Goal: Download file/media

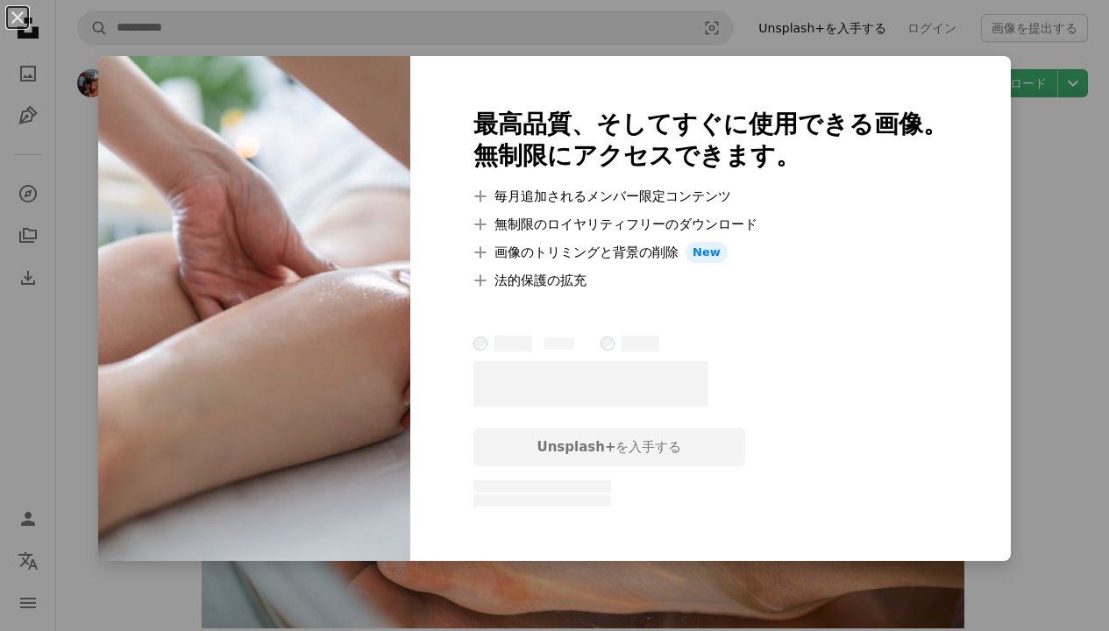
scroll to position [7583, 0]
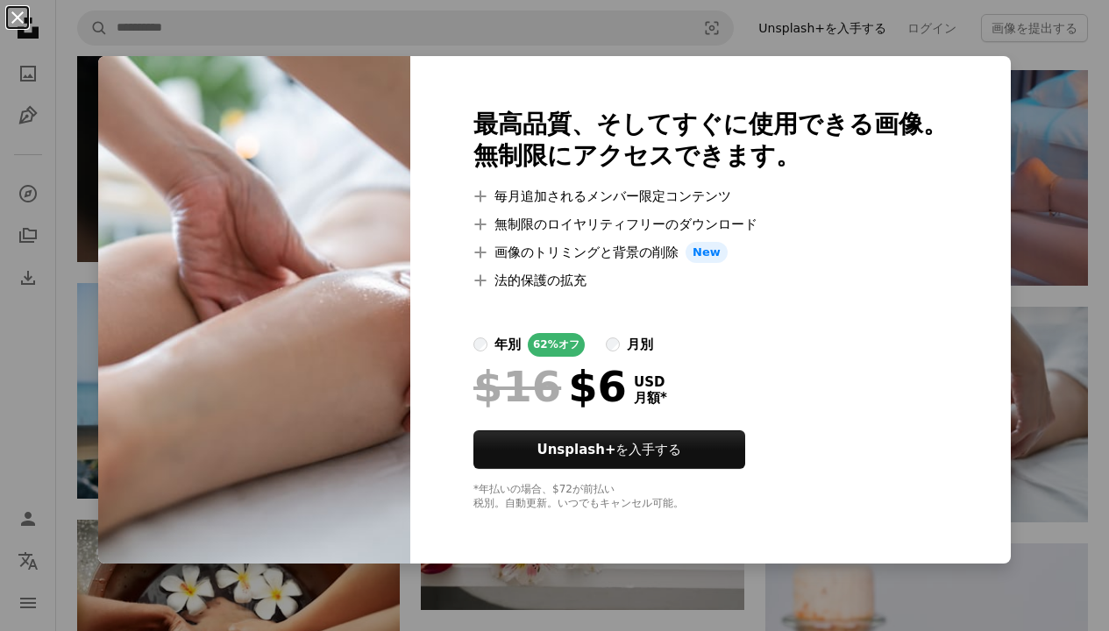
click at [8, 18] on button "An X shape" at bounding box center [17, 17] width 21 height 21
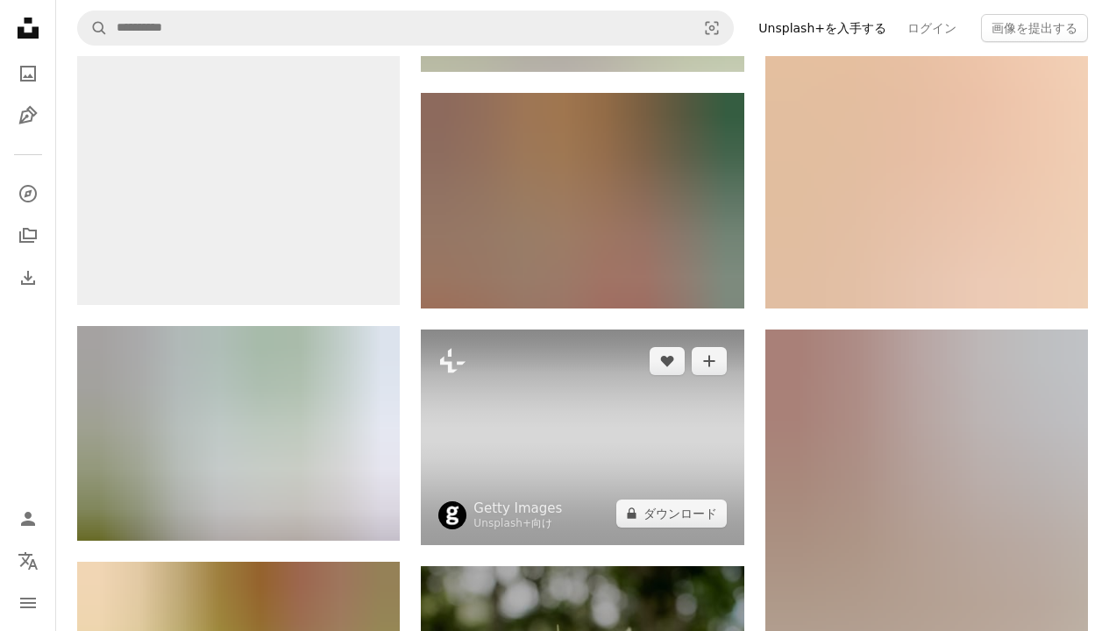
scroll to position [10819, 0]
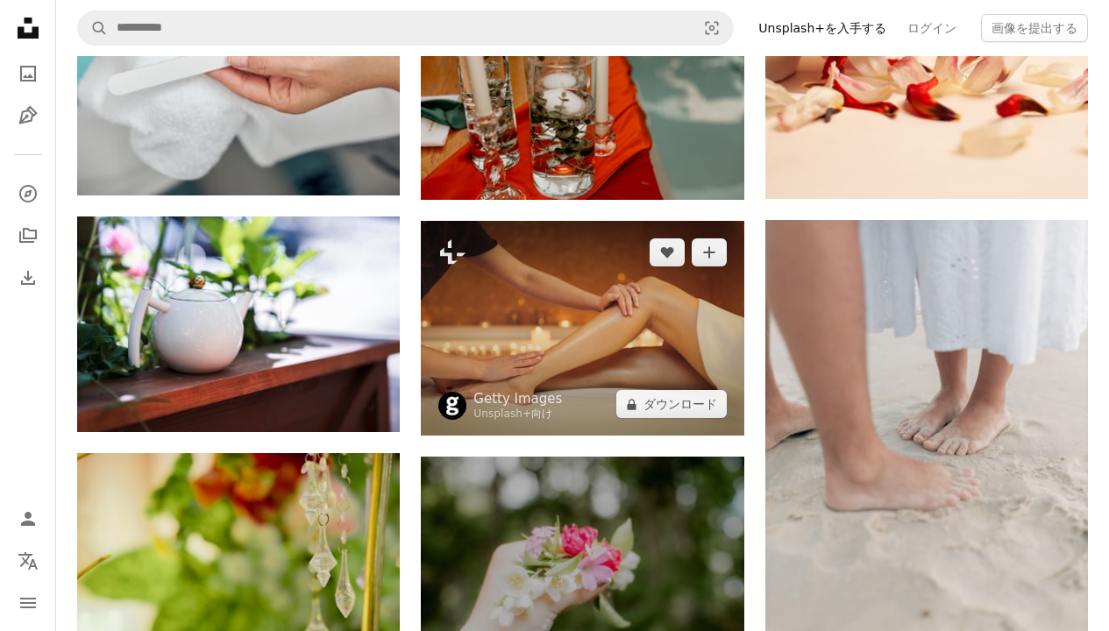
click at [641, 336] on img at bounding box center [582, 329] width 322 height 216
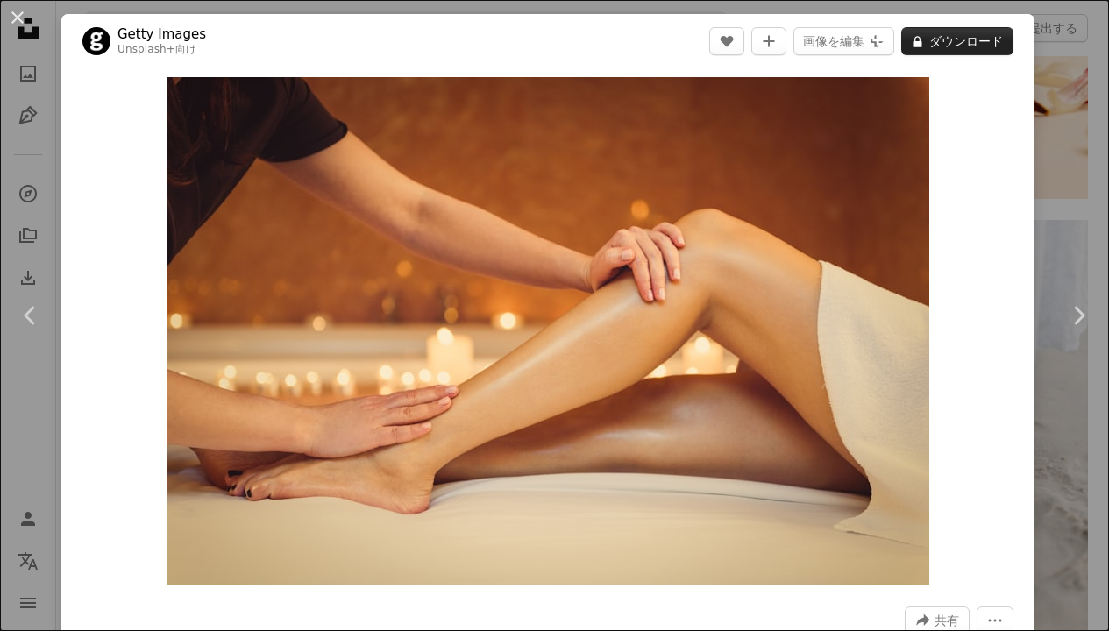
click at [938, 45] on button "A lock ダウンロード" at bounding box center [957, 41] width 112 height 28
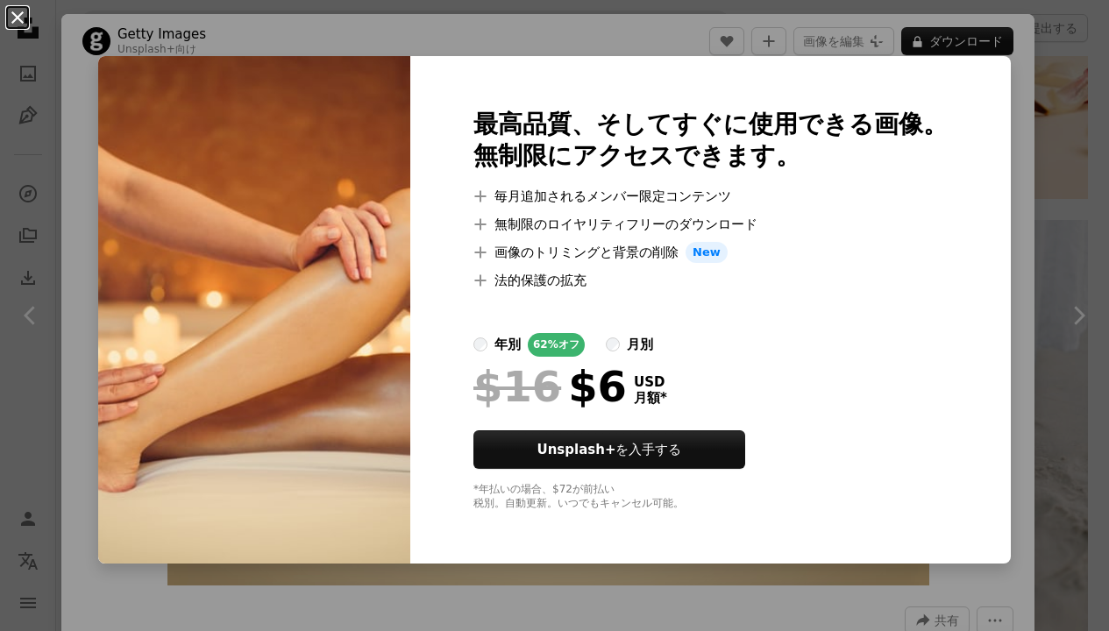
click at [25, 16] on button "An X shape" at bounding box center [17, 17] width 21 height 21
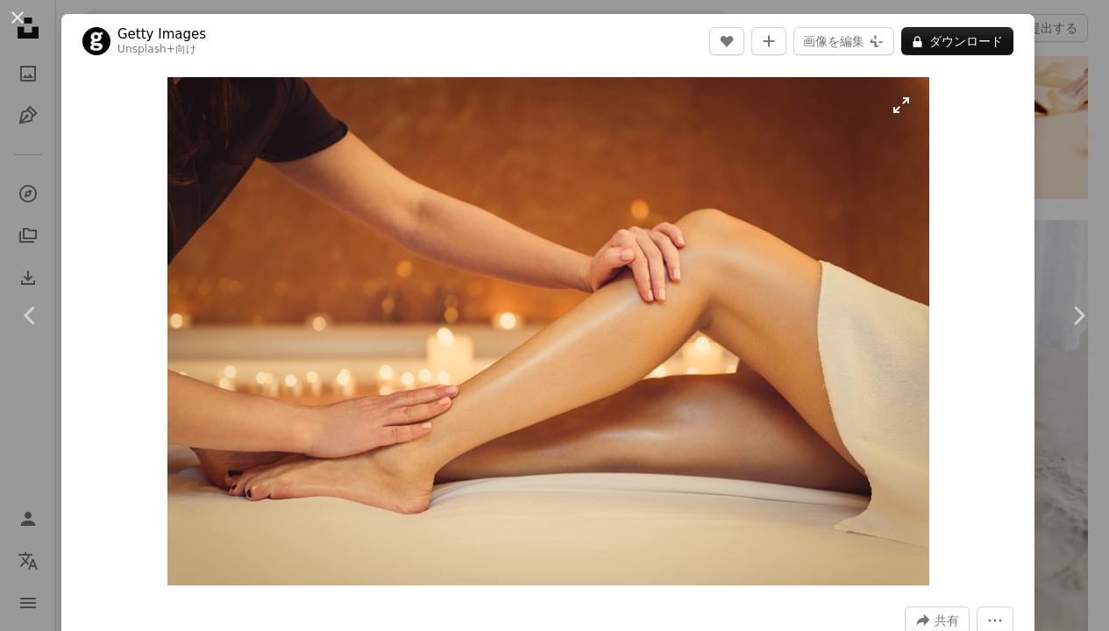
scroll to position [4, 0]
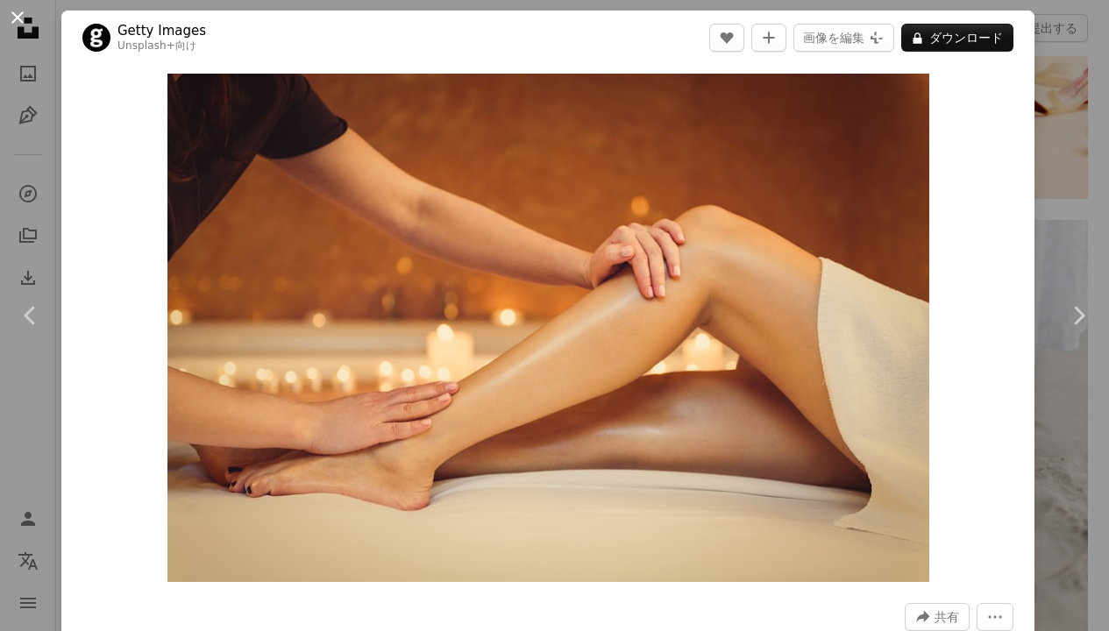
click at [11, 15] on button "An X shape" at bounding box center [17, 17] width 21 height 21
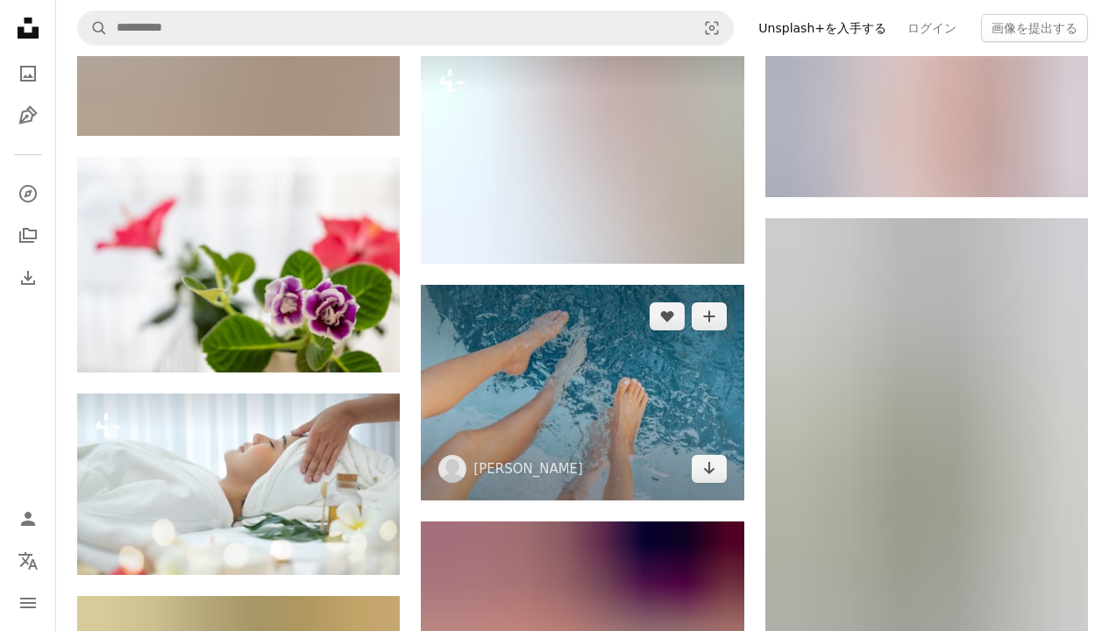
scroll to position [19724, 0]
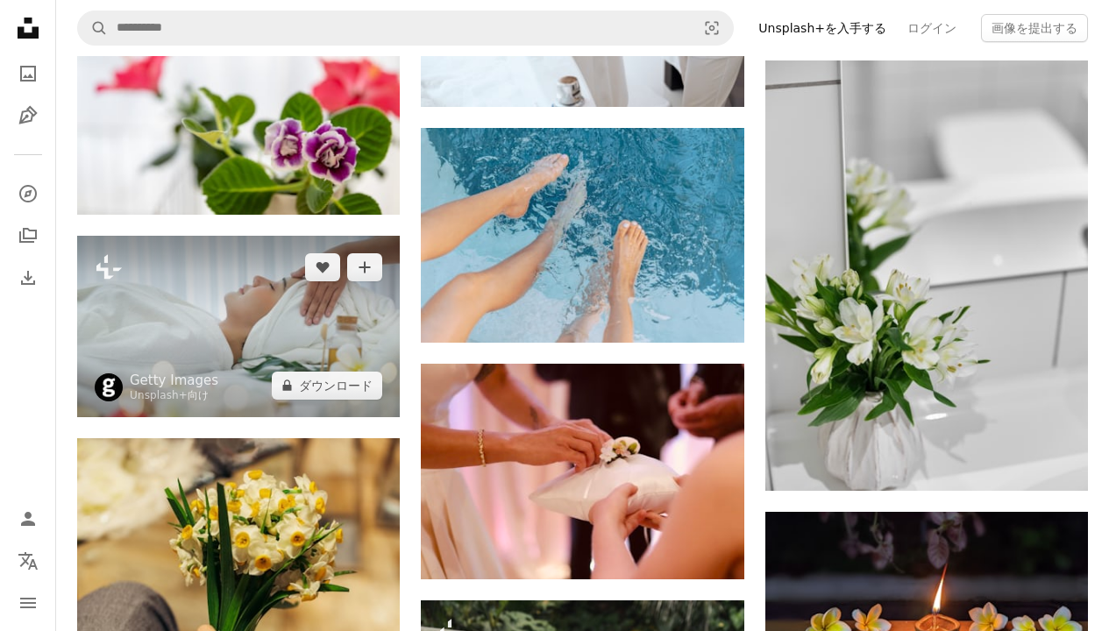
click at [221, 344] on img at bounding box center [238, 326] width 322 height 181
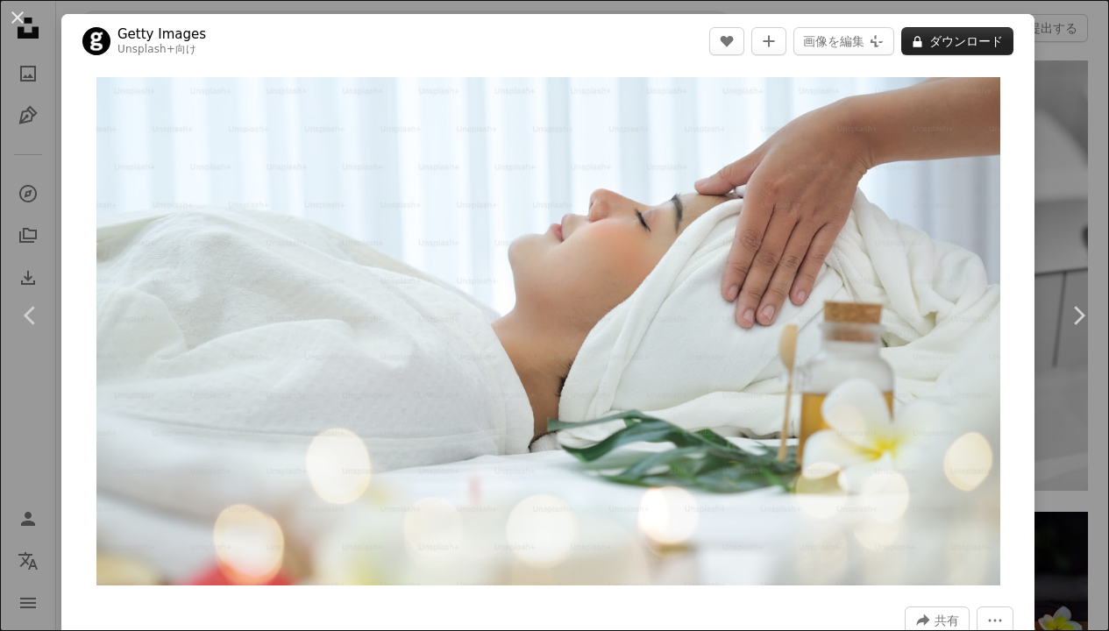
click at [965, 40] on button "A lock ダウンロード" at bounding box center [957, 41] width 112 height 28
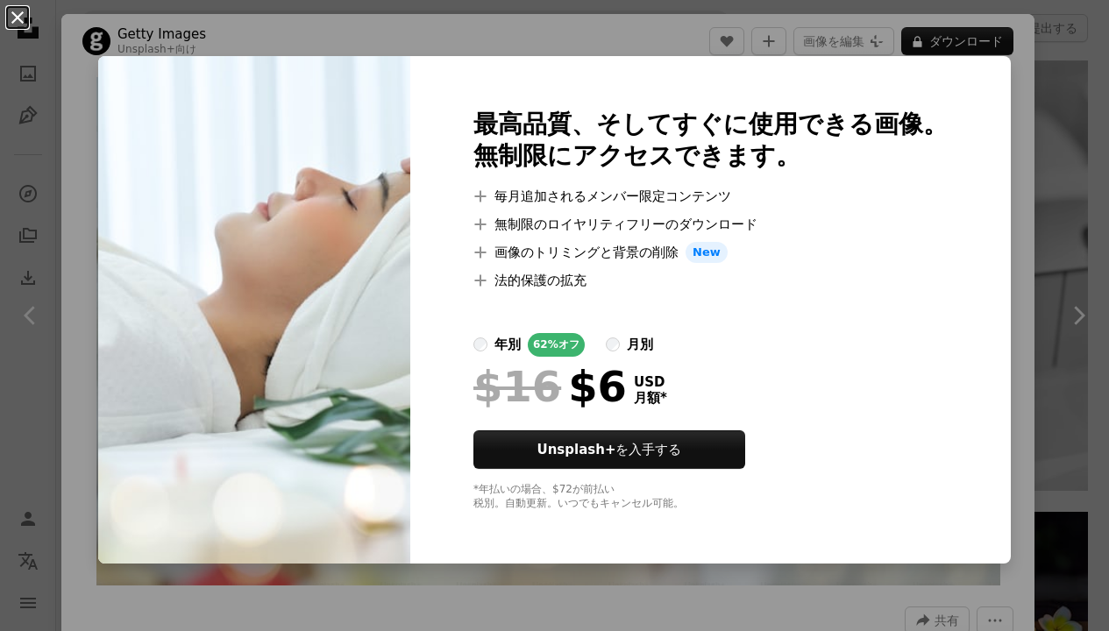
click at [17, 22] on button "An X shape" at bounding box center [17, 17] width 21 height 21
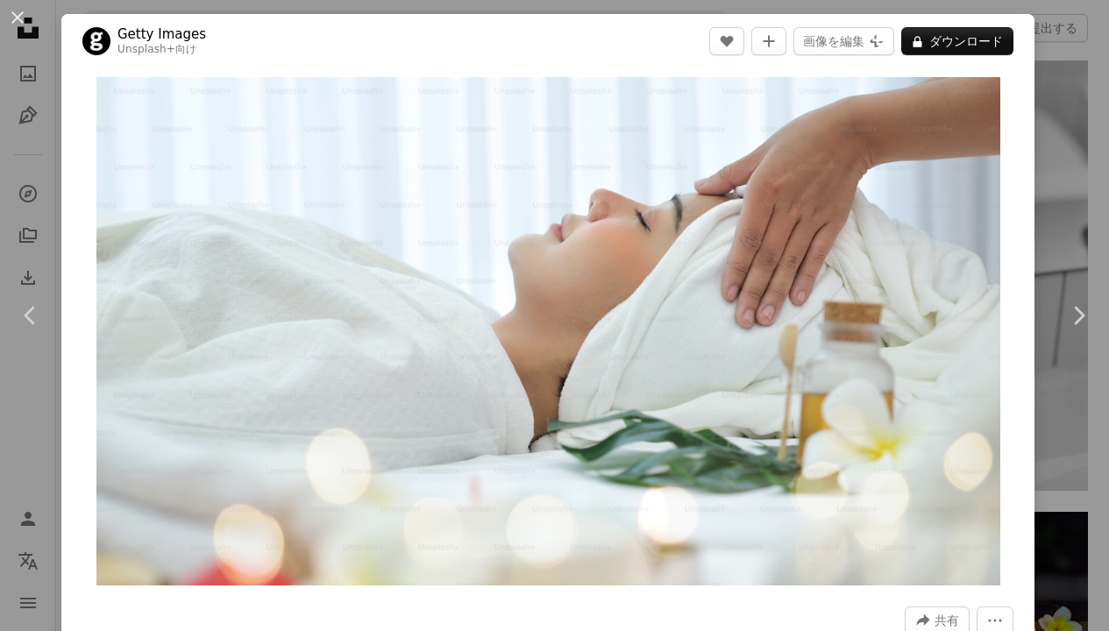
click at [17, 22] on button "An X shape" at bounding box center [17, 17] width 21 height 21
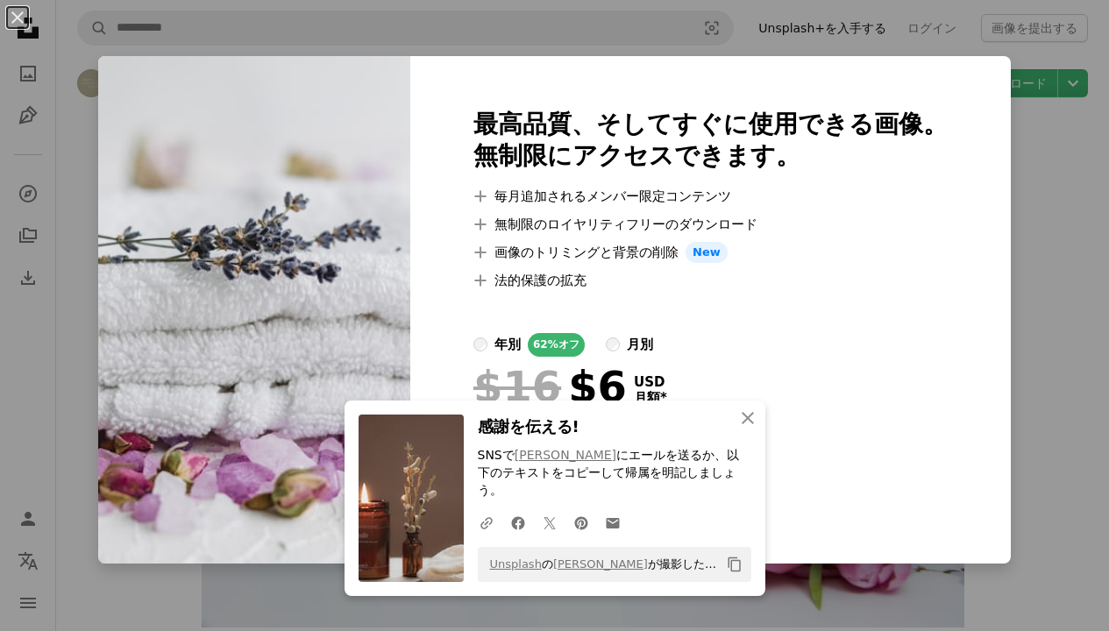
scroll to position [3681, 0]
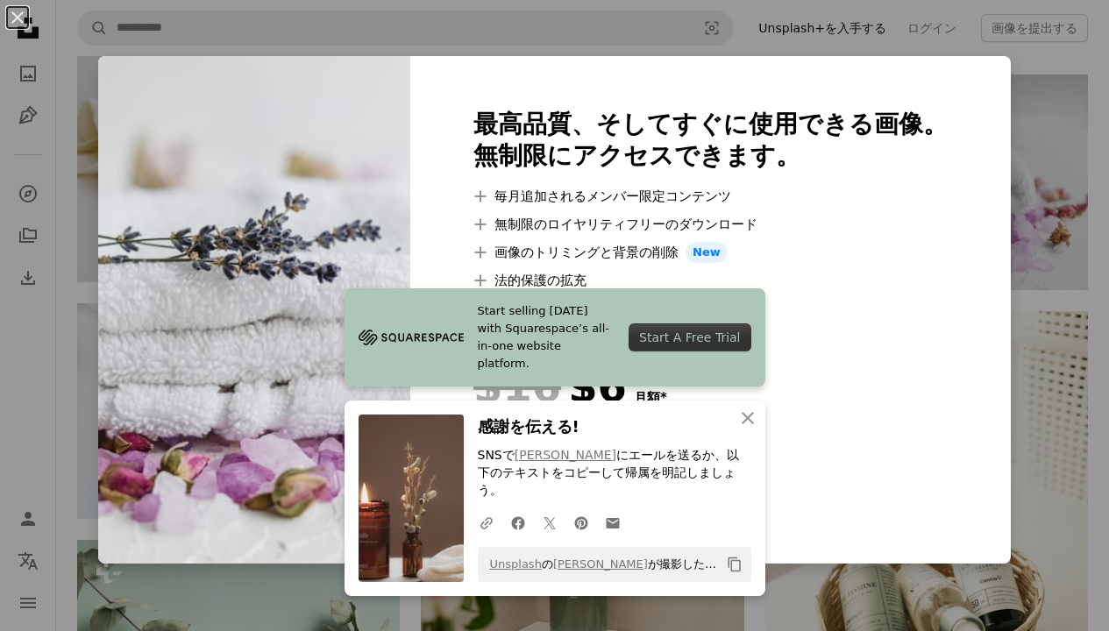
click at [896, 382] on div "$16 $6 USD 月額 *" at bounding box center [710, 387] width 474 height 46
click at [750, 429] on icon "An X shape" at bounding box center [747, 417] width 21 height 21
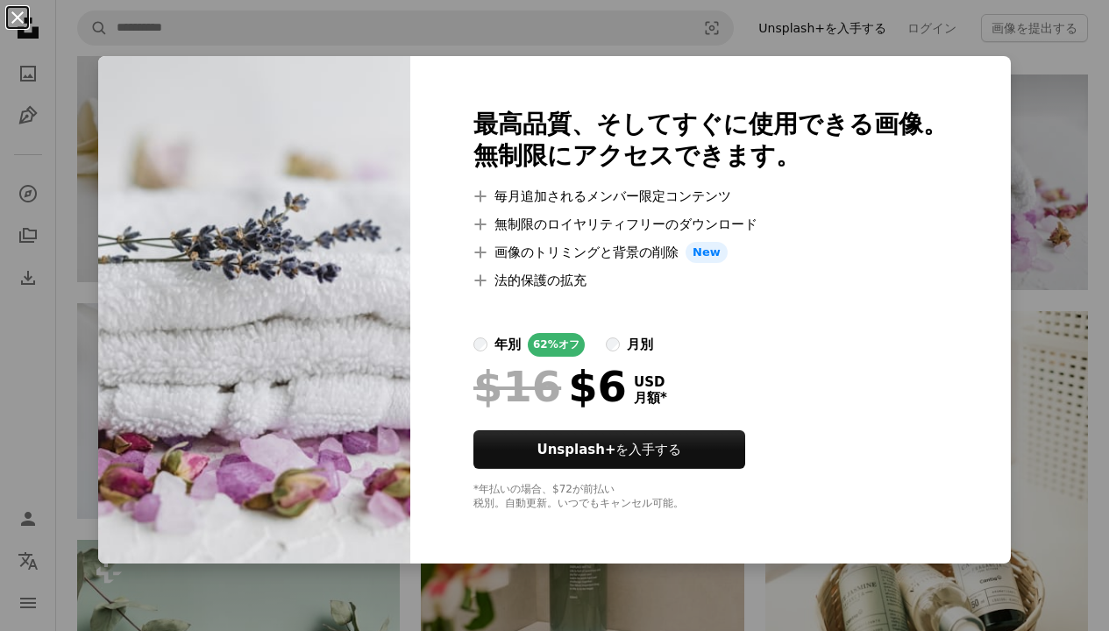
click at [21, 24] on button "An X shape" at bounding box center [17, 17] width 21 height 21
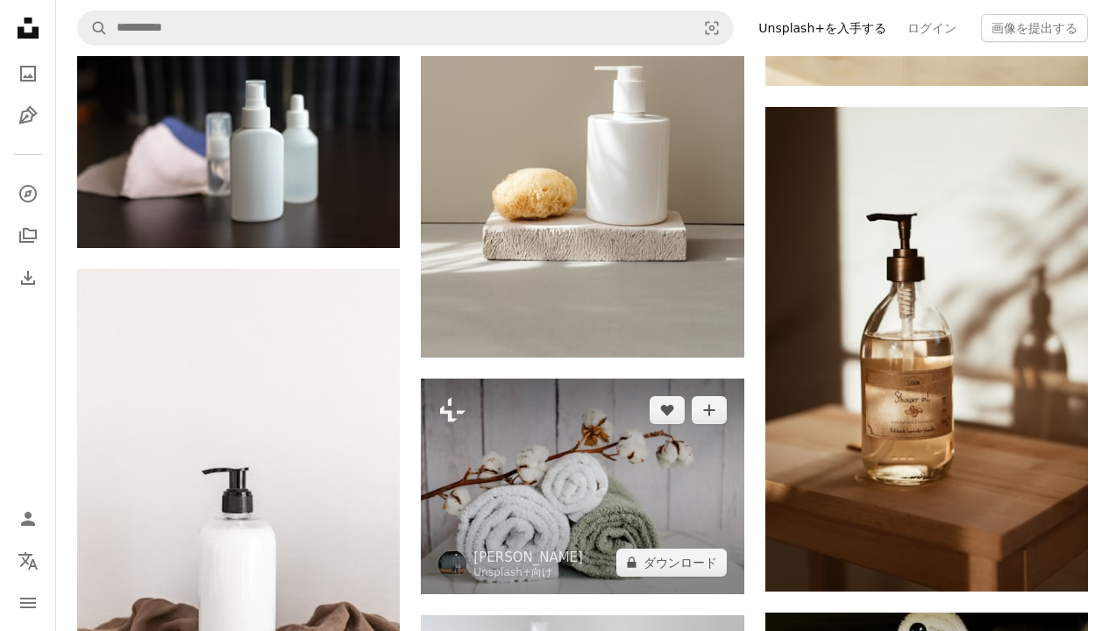
scroll to position [4918, 0]
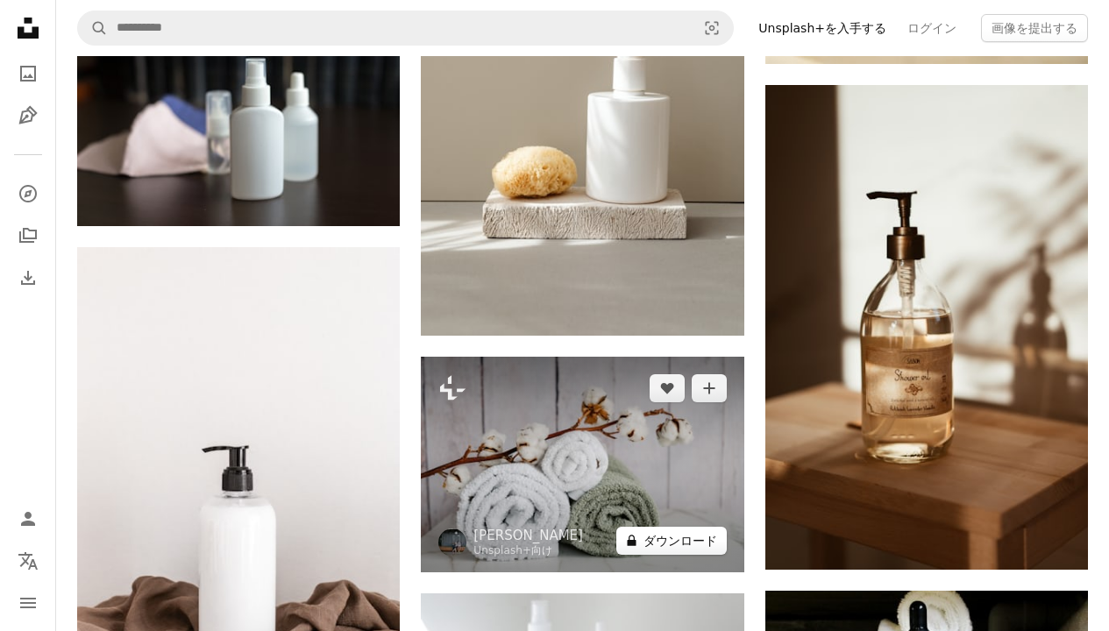
click at [684, 527] on button "A lock ダウンロード" at bounding box center [671, 541] width 110 height 28
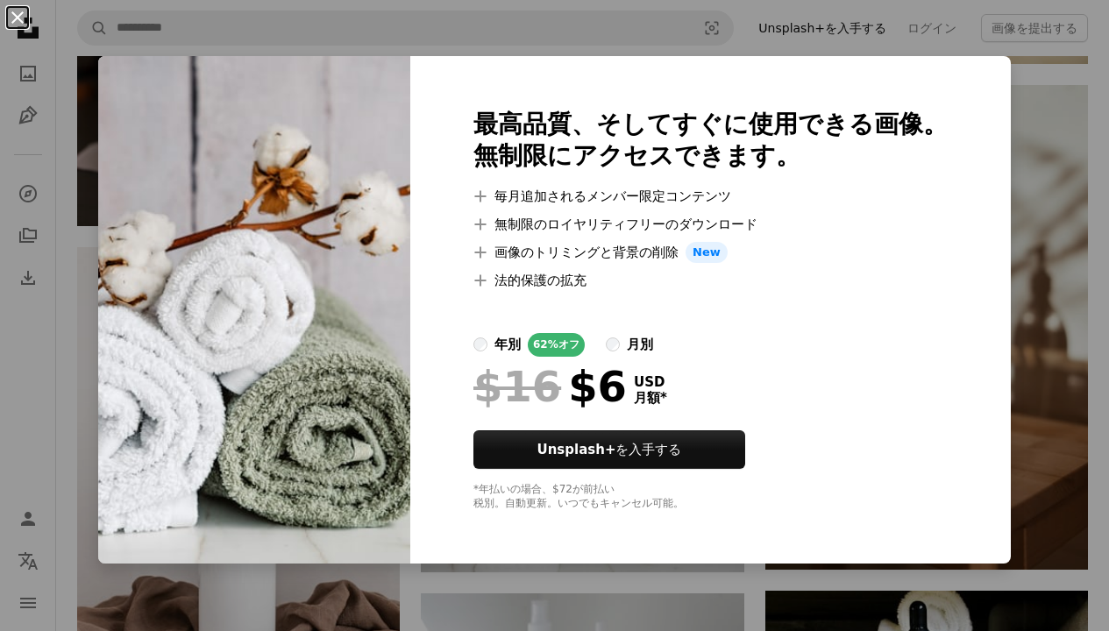
click at [25, 22] on button "An X shape" at bounding box center [17, 17] width 21 height 21
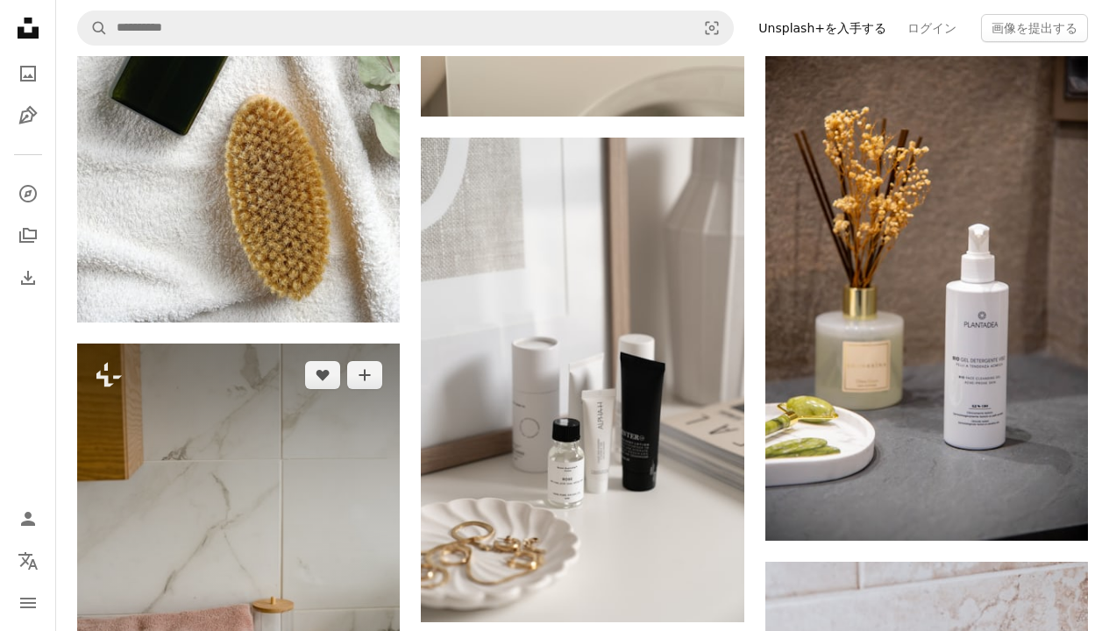
scroll to position [10993, 0]
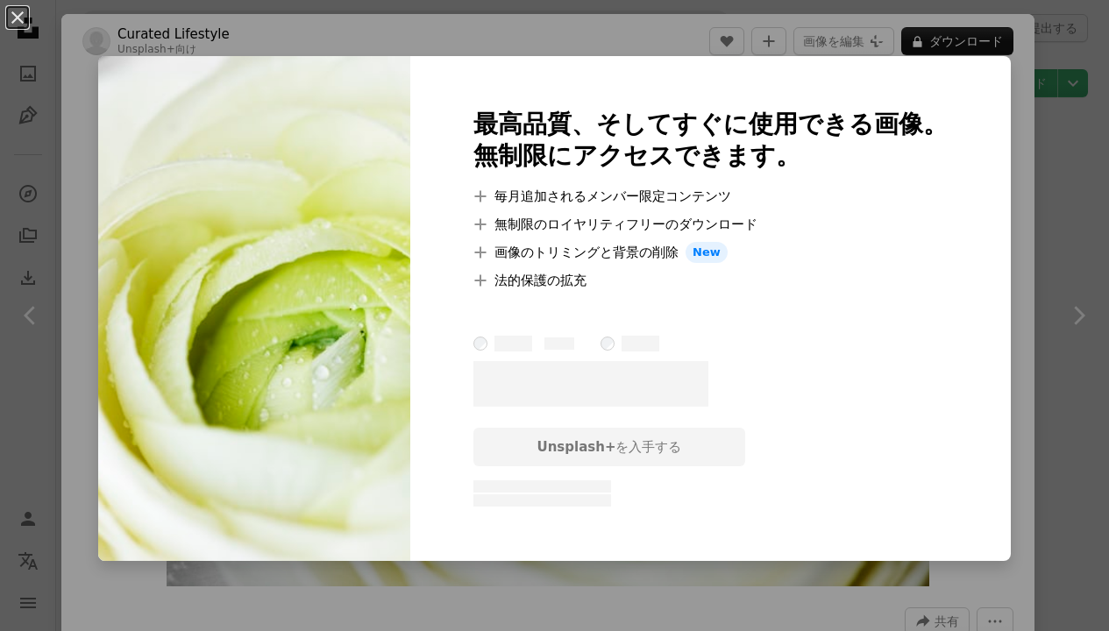
scroll to position [2701, 0]
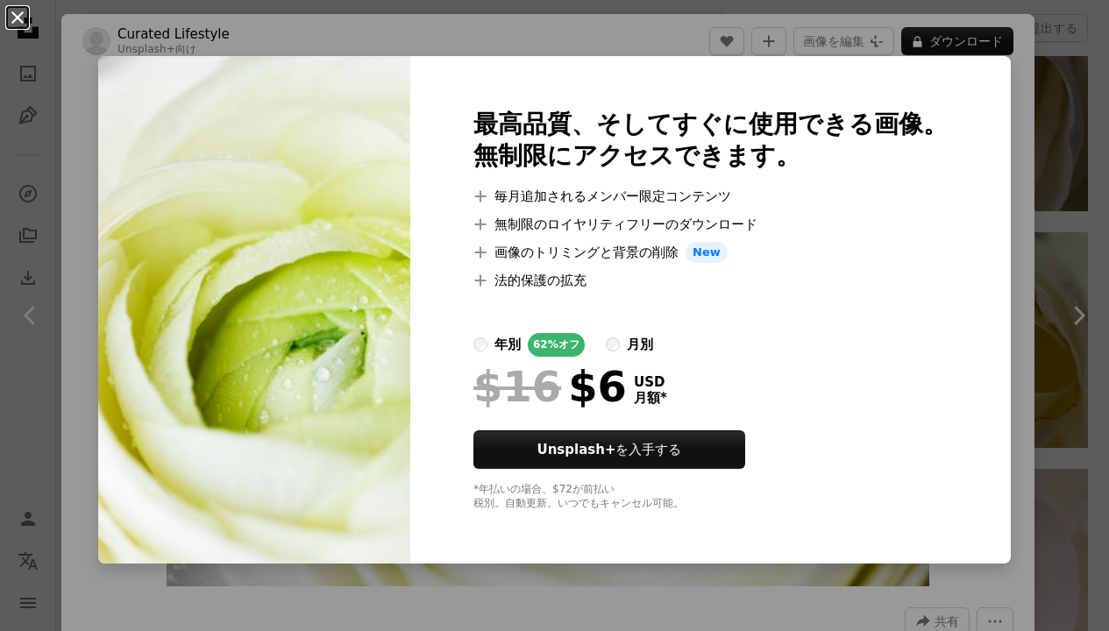
click at [22, 21] on button "An X shape" at bounding box center [17, 17] width 21 height 21
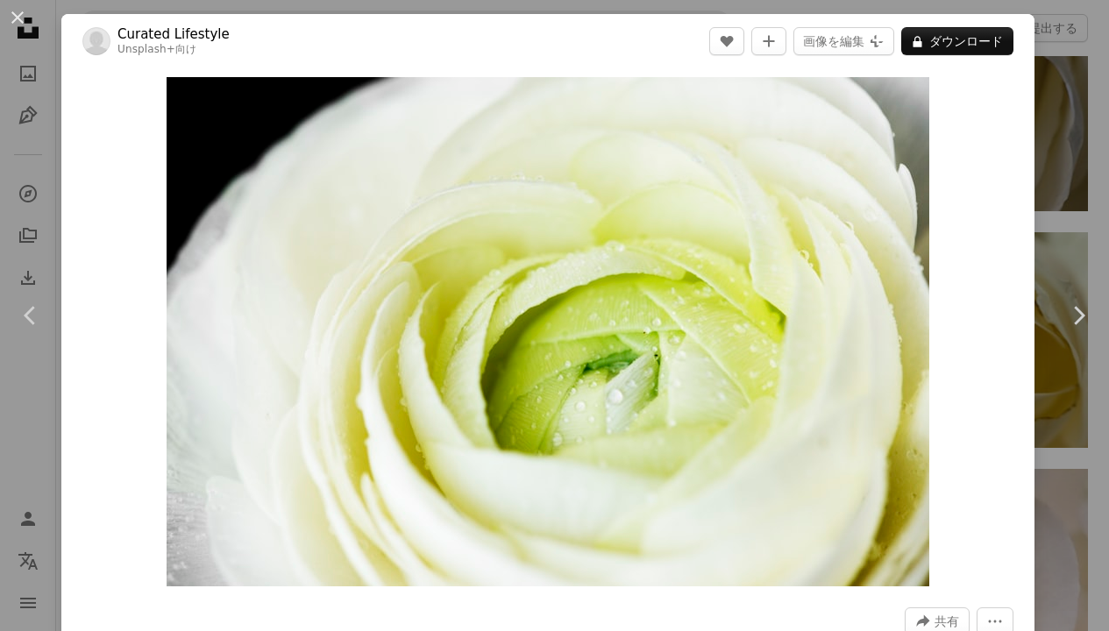
click at [22, 21] on button "An X shape" at bounding box center [17, 17] width 21 height 21
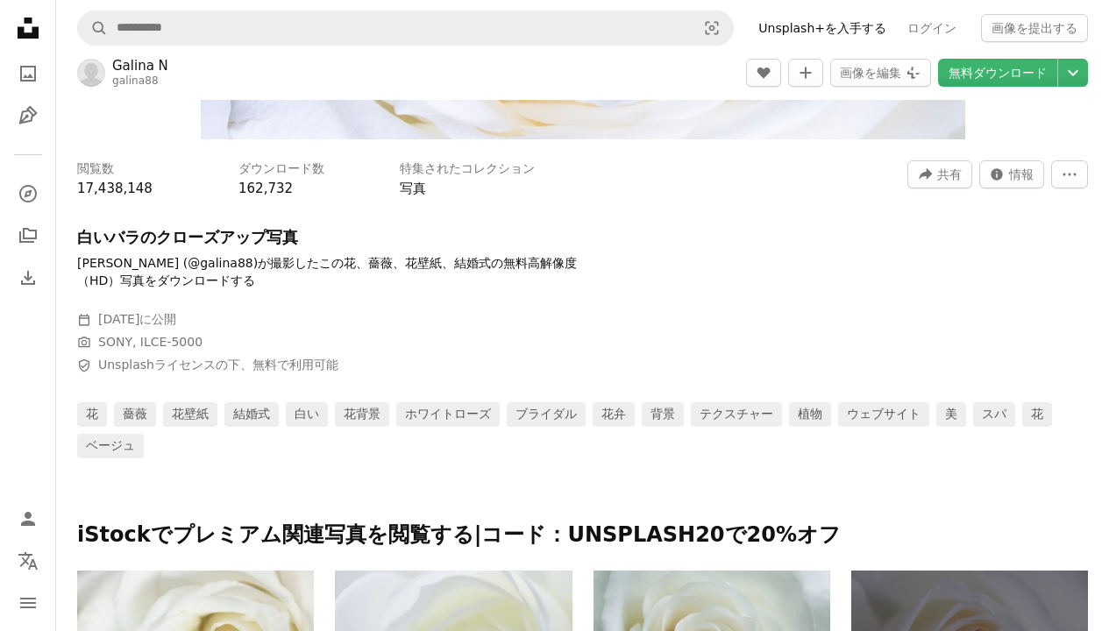
scroll to position [793, 0]
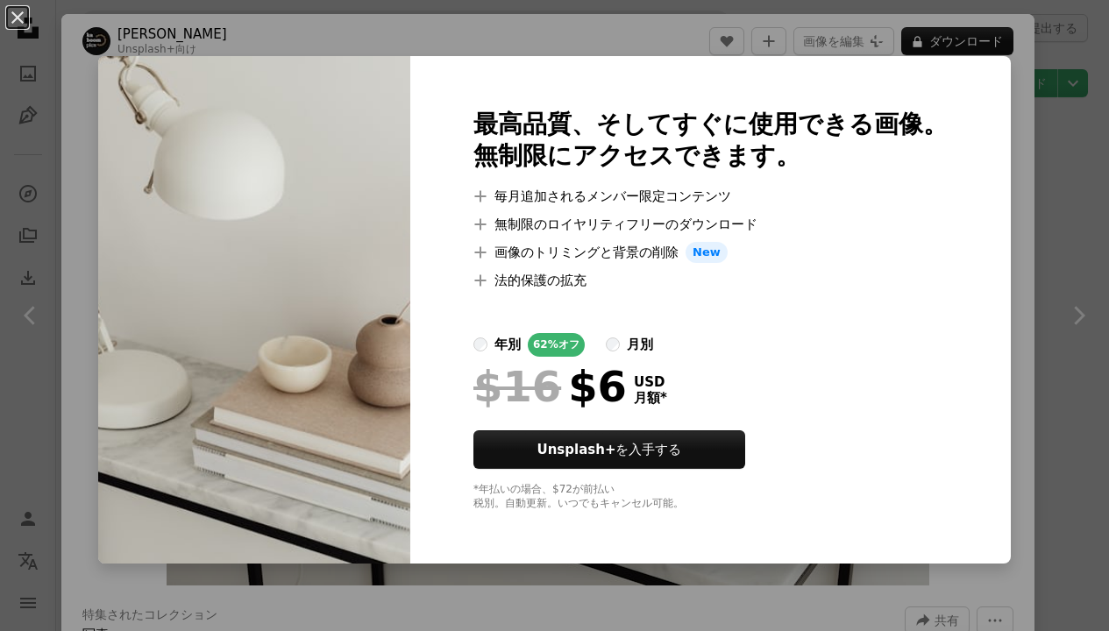
scroll to position [2537, 0]
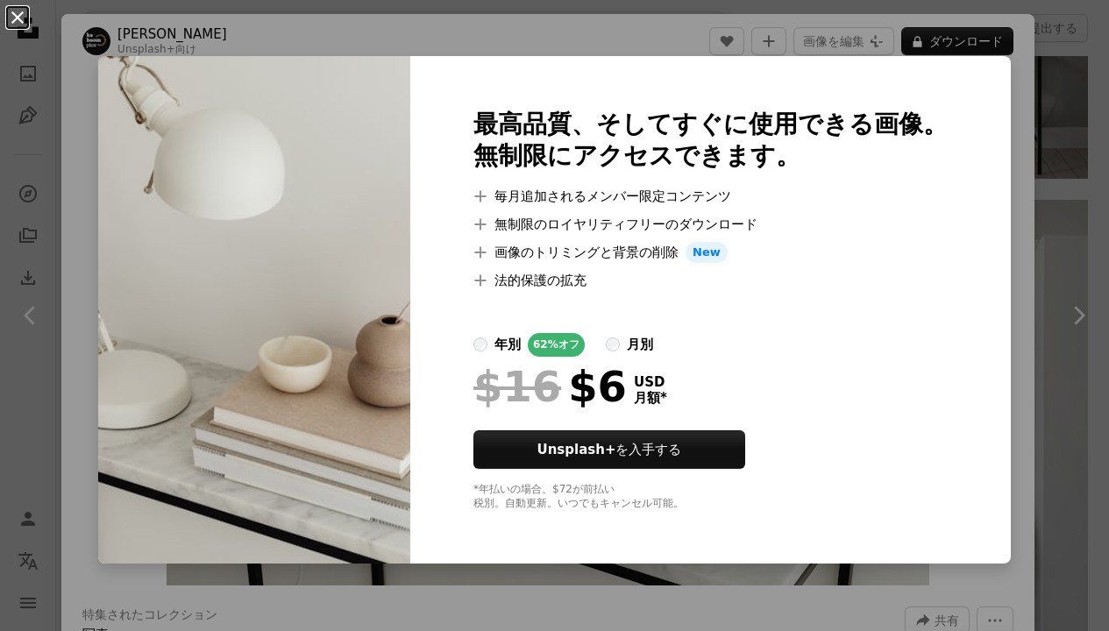
click at [22, 18] on button "An X shape" at bounding box center [17, 17] width 21 height 21
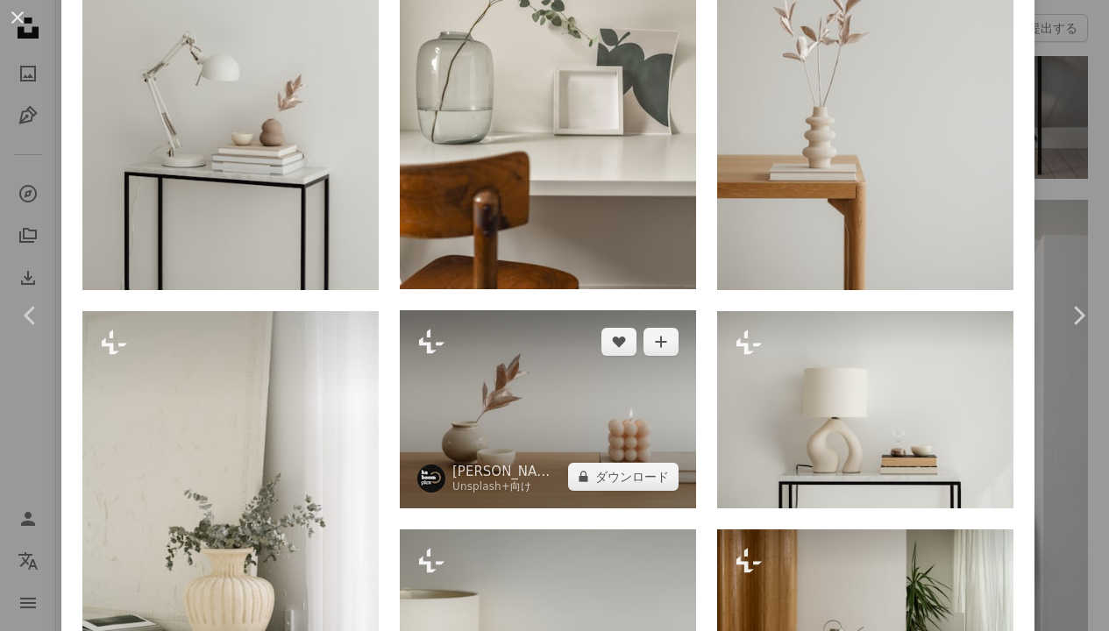
scroll to position [1555, 0]
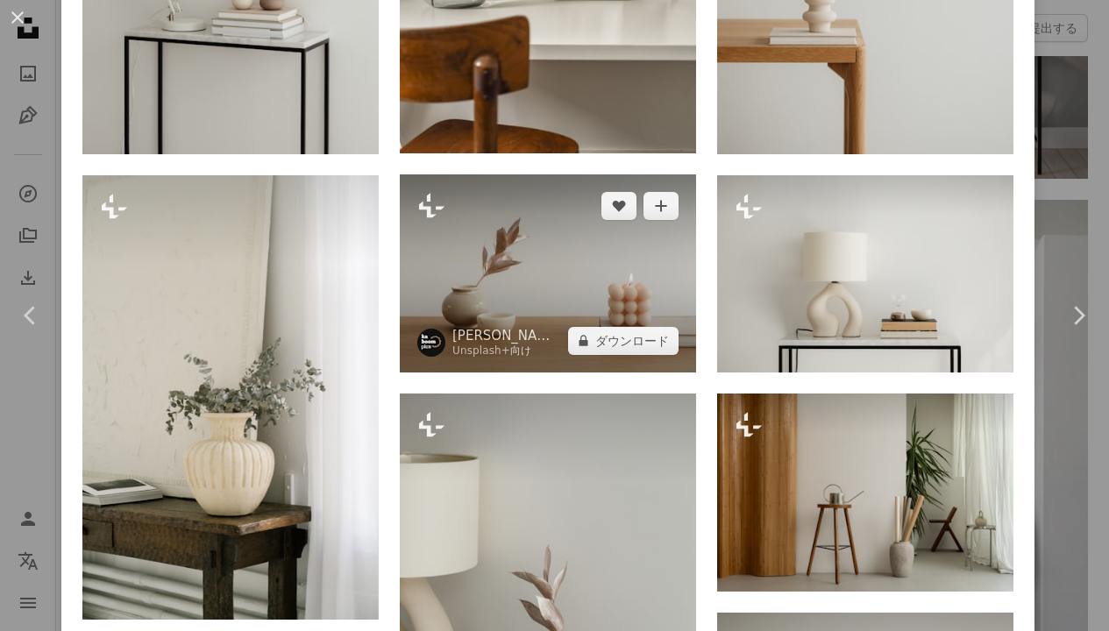
click at [532, 273] on img at bounding box center [548, 273] width 296 height 198
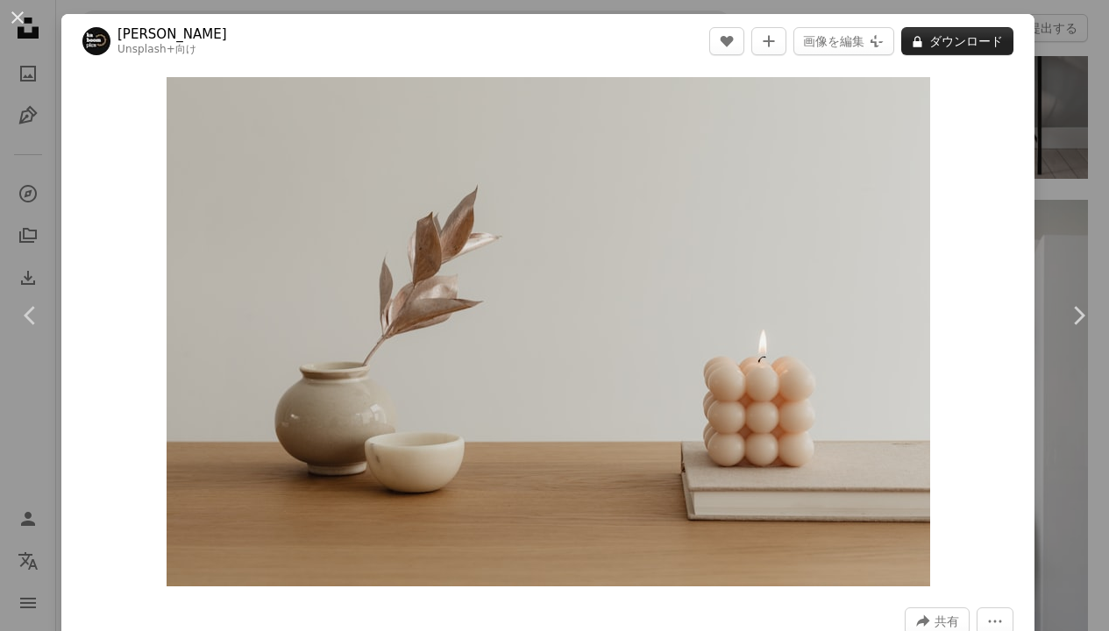
click at [947, 45] on button "A lock ダウンロード" at bounding box center [957, 41] width 112 height 28
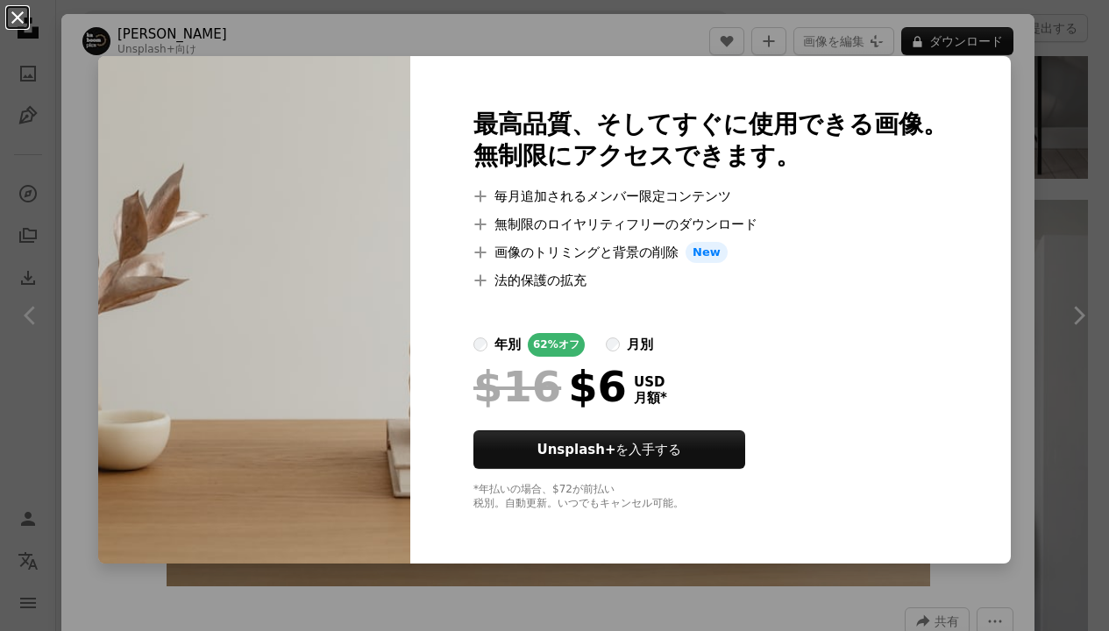
click at [25, 17] on button "An X shape" at bounding box center [17, 17] width 21 height 21
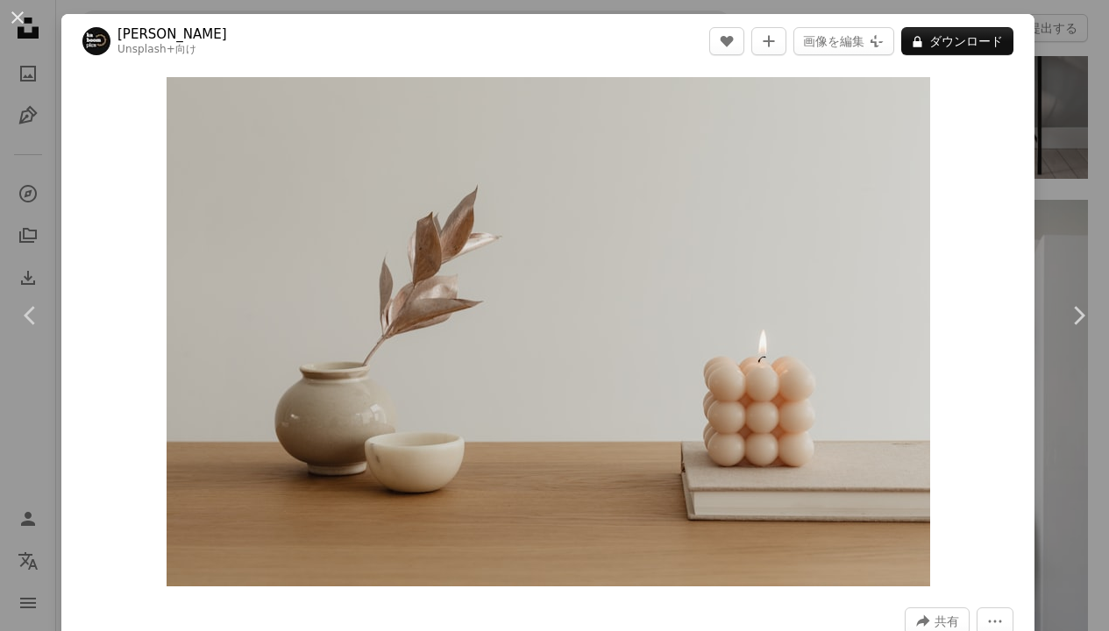
click at [25, 15] on button "An X shape" at bounding box center [17, 17] width 21 height 21
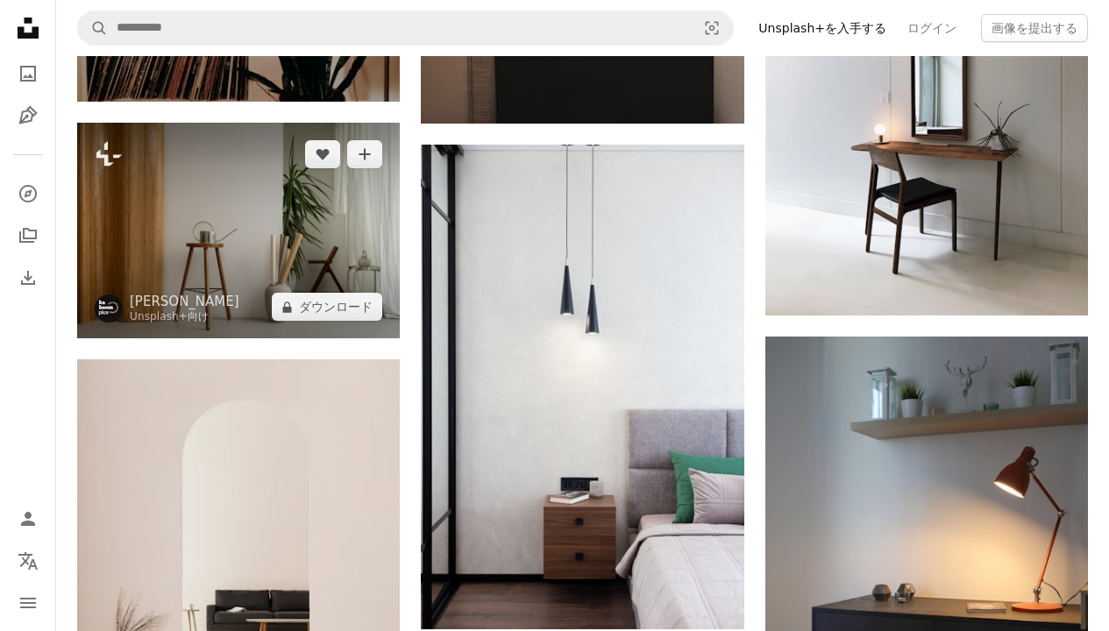
scroll to position [3024, 0]
